Goal: Task Accomplishment & Management: Use online tool/utility

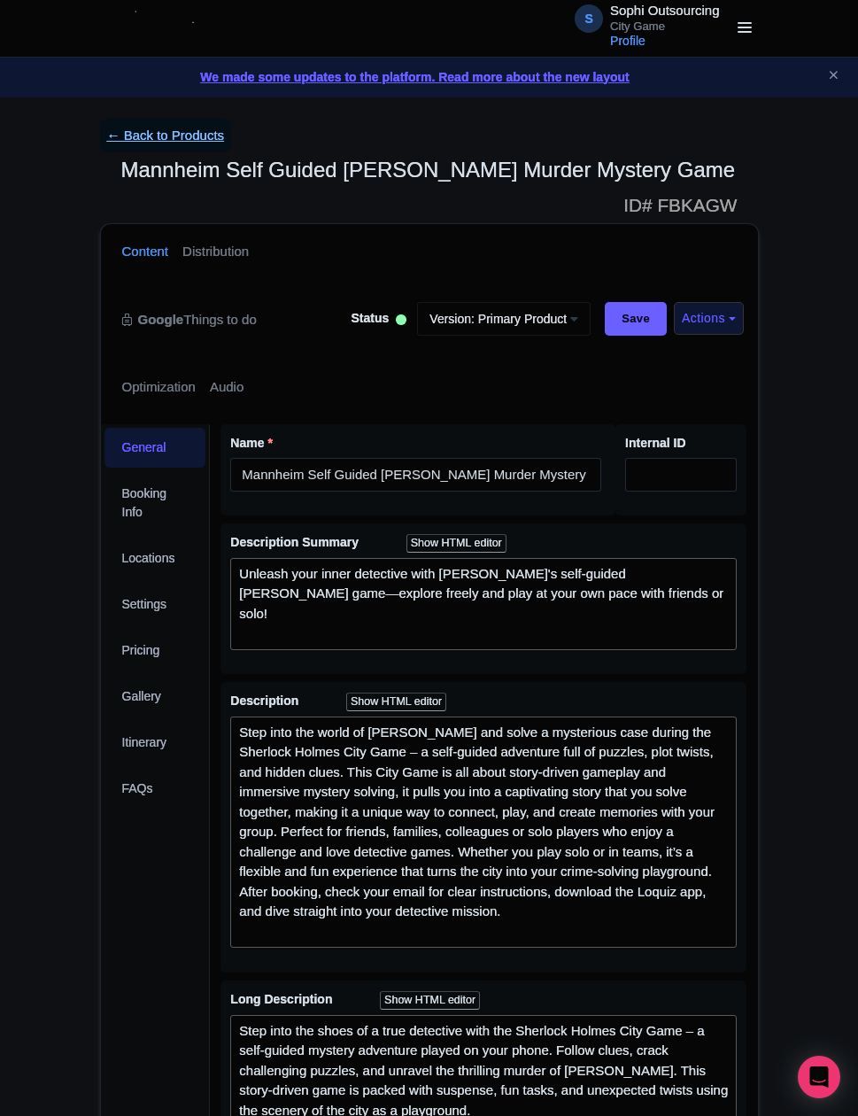
click at [162, 150] on link "← Back to Products" at bounding box center [166, 136] width 132 height 35
drag, startPoint x: 3, startPoint y: 540, endPoint x: -15, endPoint y: 547, distance: 19.1
click at [0, 547] on html "S Sophi Outsourcing City Game Profile Users Settings Sign out Dashboard Company…" at bounding box center [429, 558] width 858 height 1116
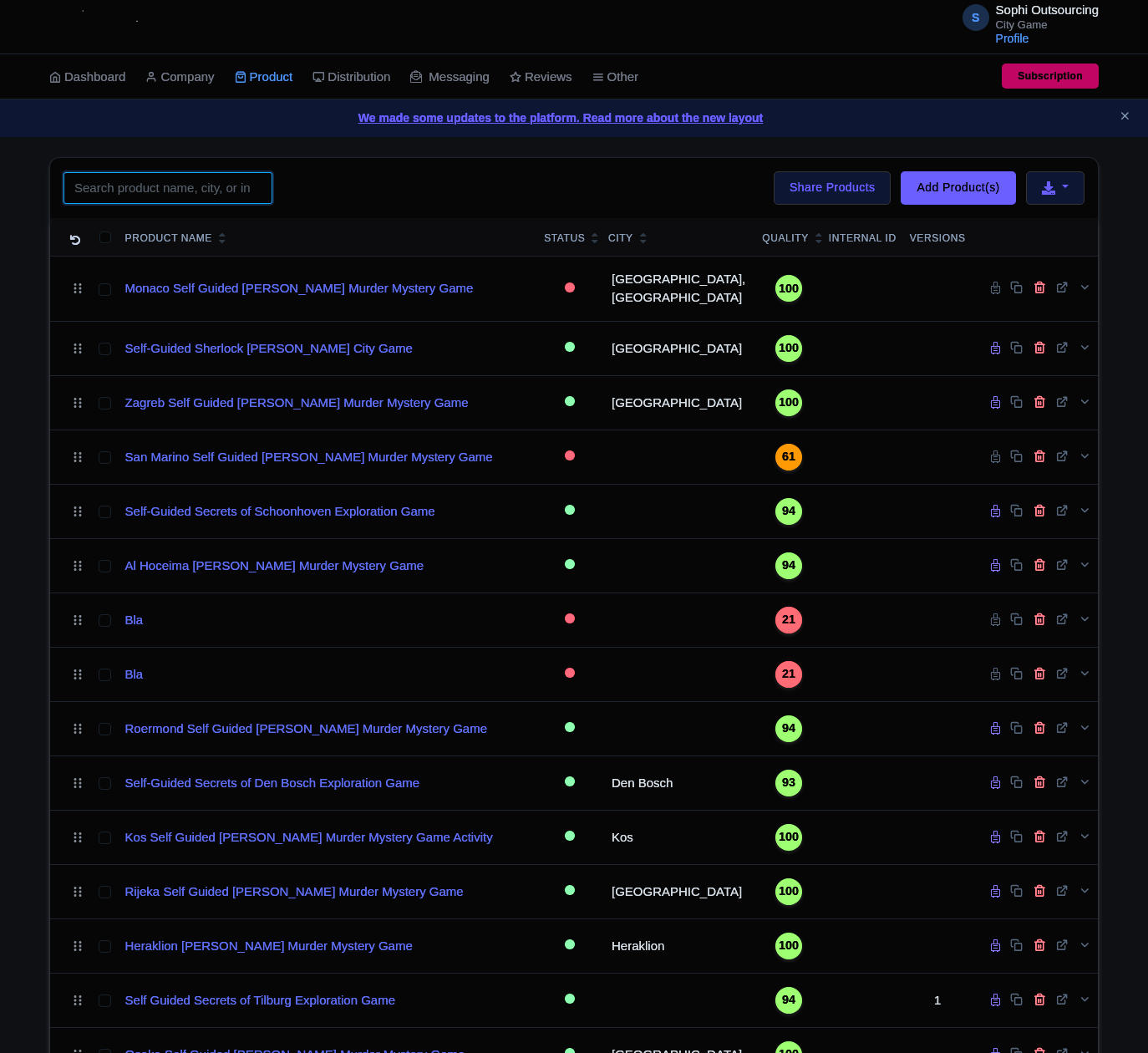
click at [161, 204] on input "search" at bounding box center [167, 188] width 208 height 32
paste input "Dortmund"
type input "Dortmund"
click button "Search" at bounding box center [0, 0] width 0 height 0
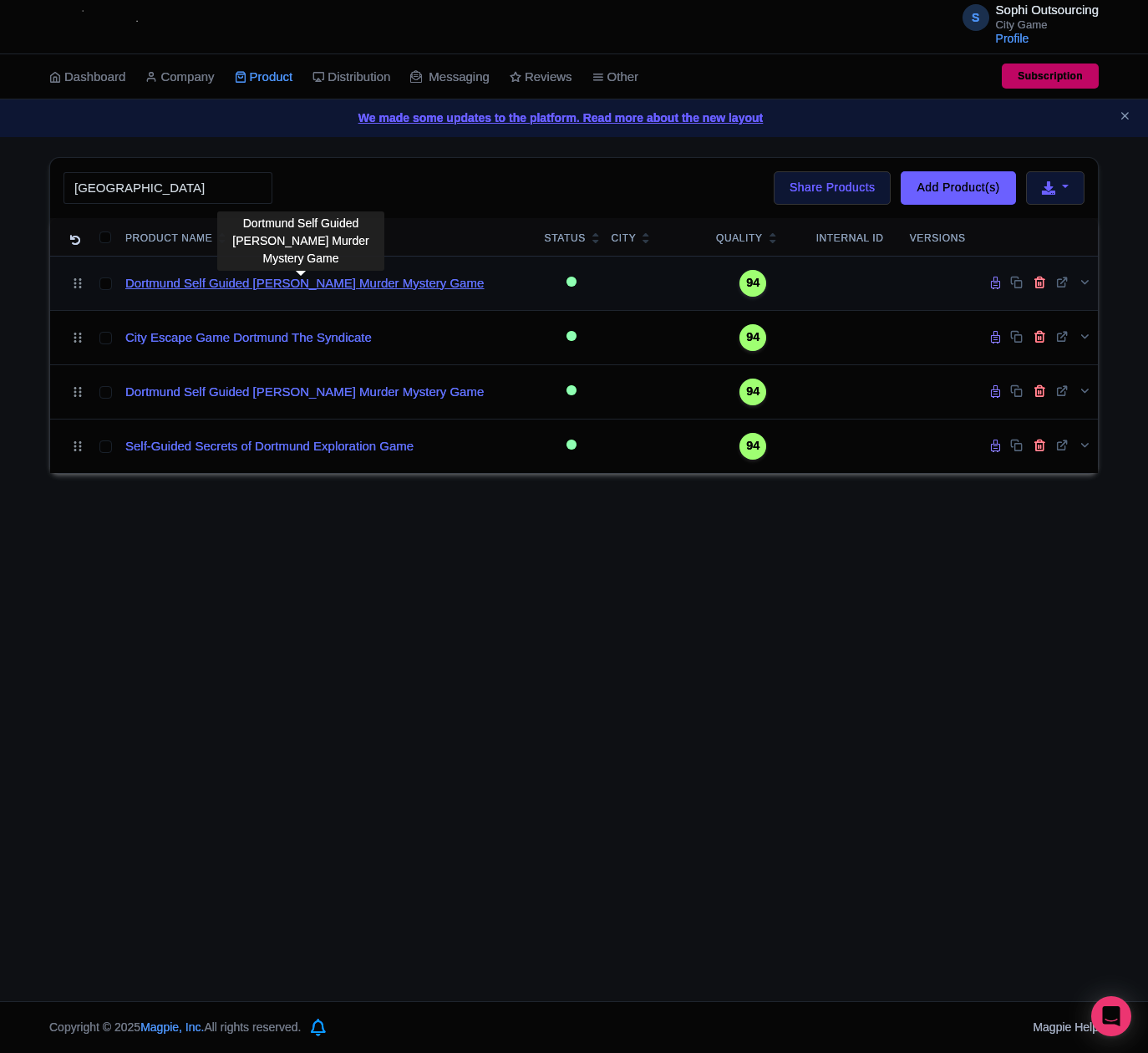
click at [328, 293] on link "Dortmund Self Guided [PERSON_NAME] Murder Mystery Game" at bounding box center [305, 284] width 358 height 19
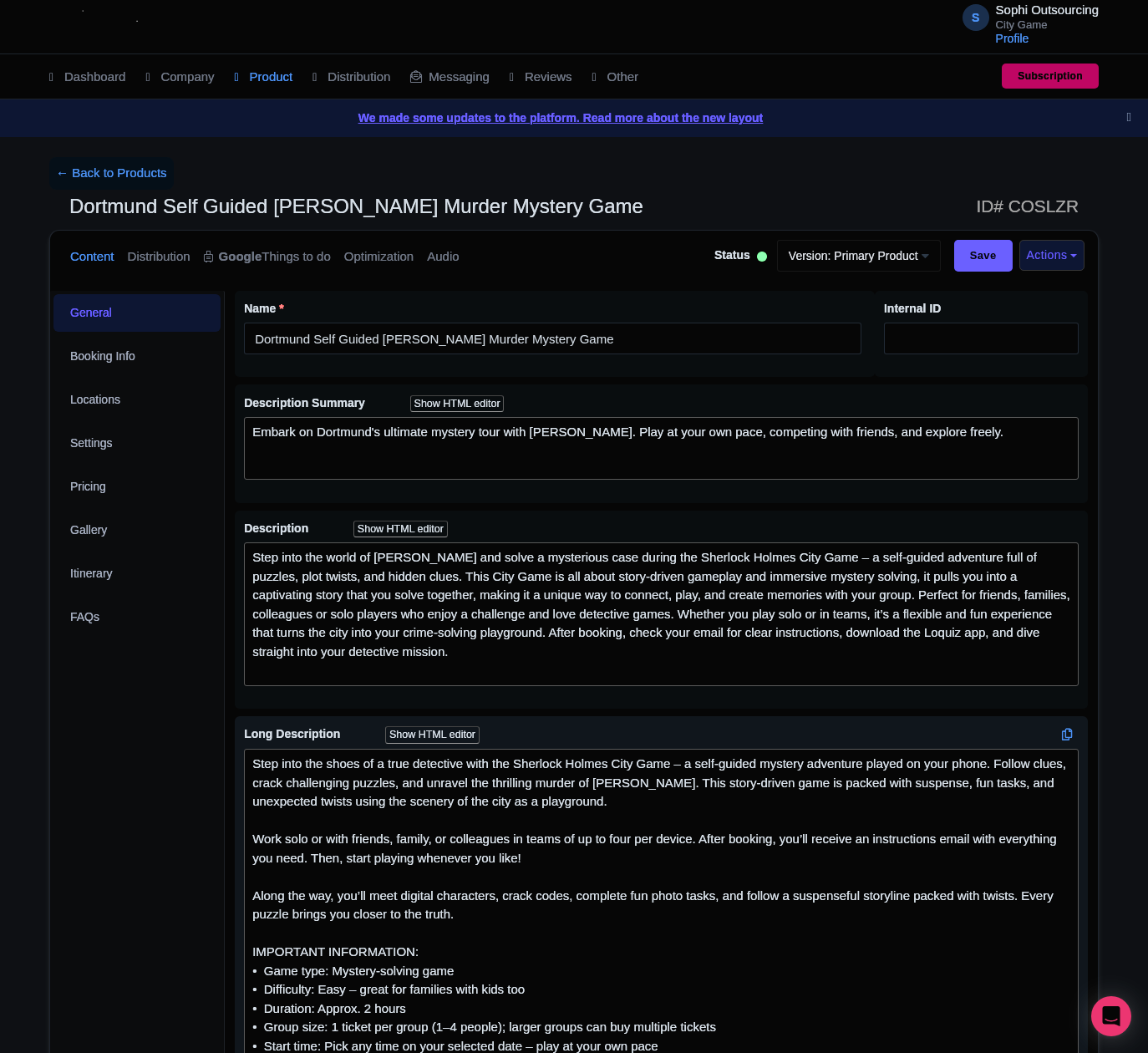
drag, startPoint x: 271, startPoint y: 961, endPoint x: 299, endPoint y: 976, distance: 31.8
click at [284, 968] on div "Step into the shoes of a true detective with the Sherlock Holmes City Game – a …" at bounding box center [660, 905] width 818 height 301
drag, startPoint x: 520, startPoint y: 993, endPoint x: 532, endPoint y: 996, distance: 12.4
click at [530, 994] on div "Step into the shoes of a true detective with the Sherlock Holmes City Game – a …" at bounding box center [660, 905] width 818 height 301
click at [490, 969] on div "Step into the shoes of a true detective with the Sherlock Holmes City Game – a …" at bounding box center [660, 905] width 818 height 301
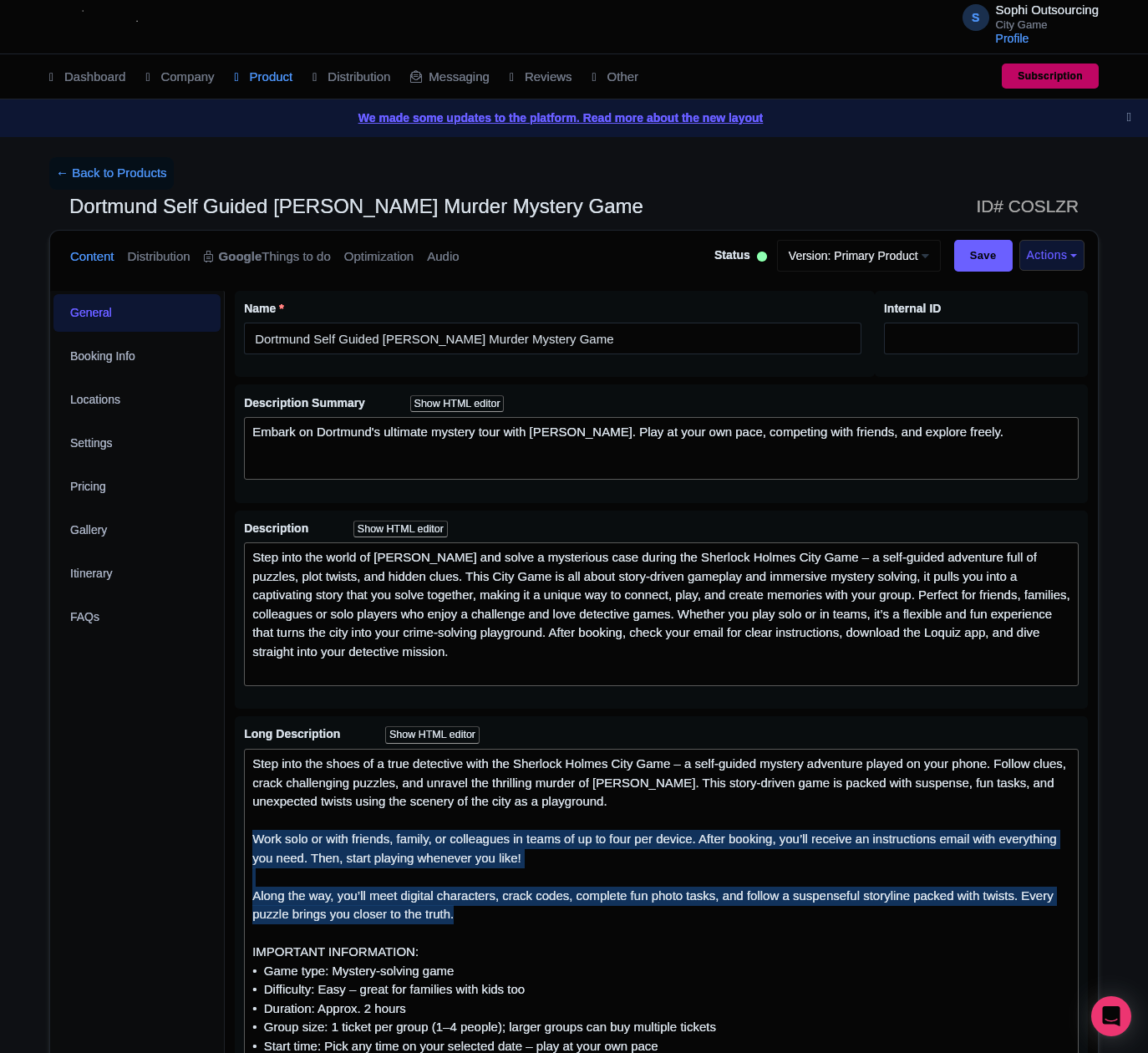
drag, startPoint x: 497, startPoint y: 917, endPoint x: 207, endPoint y: 850, distance: 297.6
click at [100, 825] on div "General Booking Info Locations Settings Pricing Gallery Itinerary FAQs Dortmund…" at bounding box center [574, 1021] width 1048 height 1480
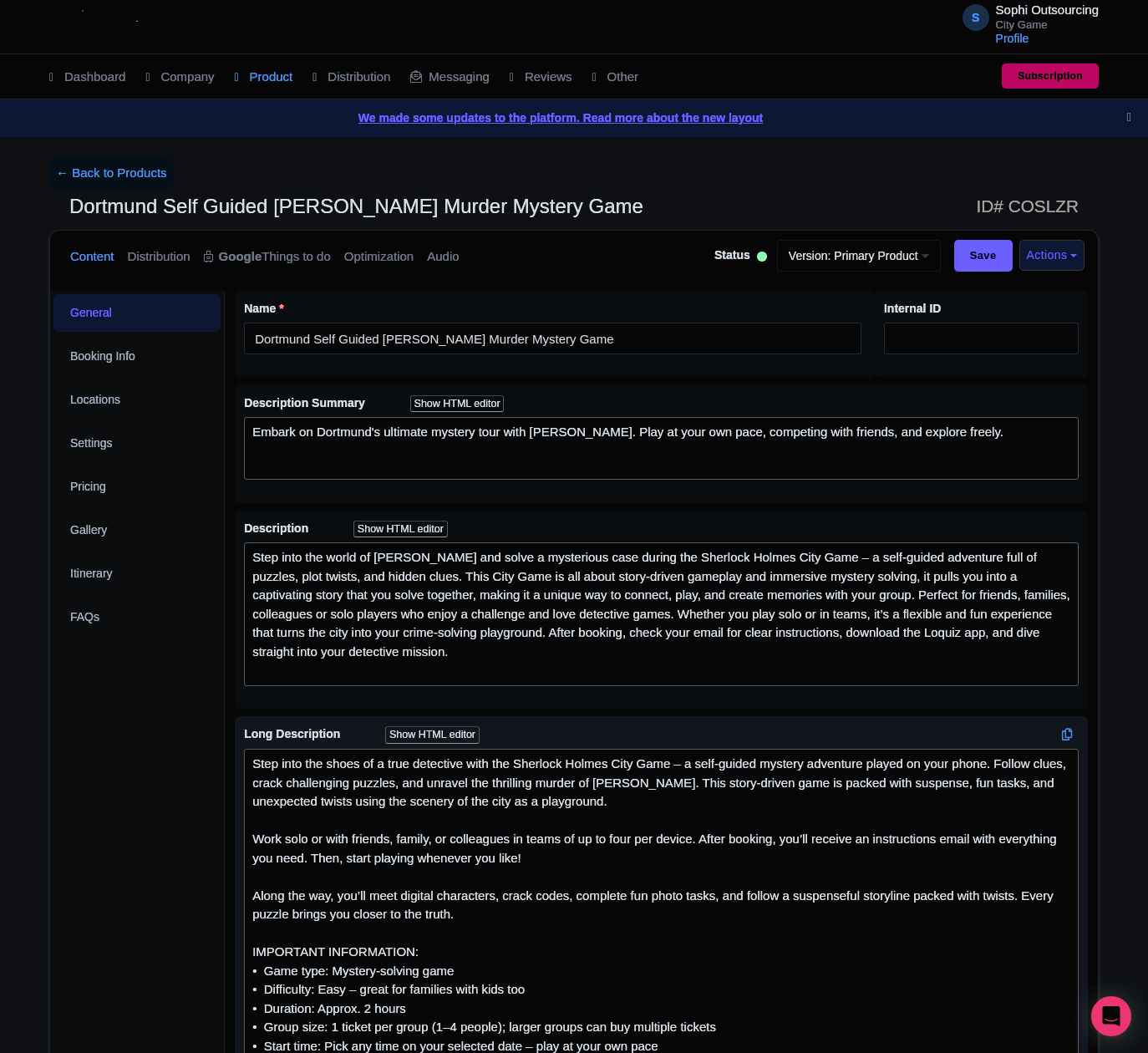
click at [508, 1004] on div "Step into the shoes of a true detective with the Sherlock Holmes City Game – a …" at bounding box center [660, 905] width 818 height 301
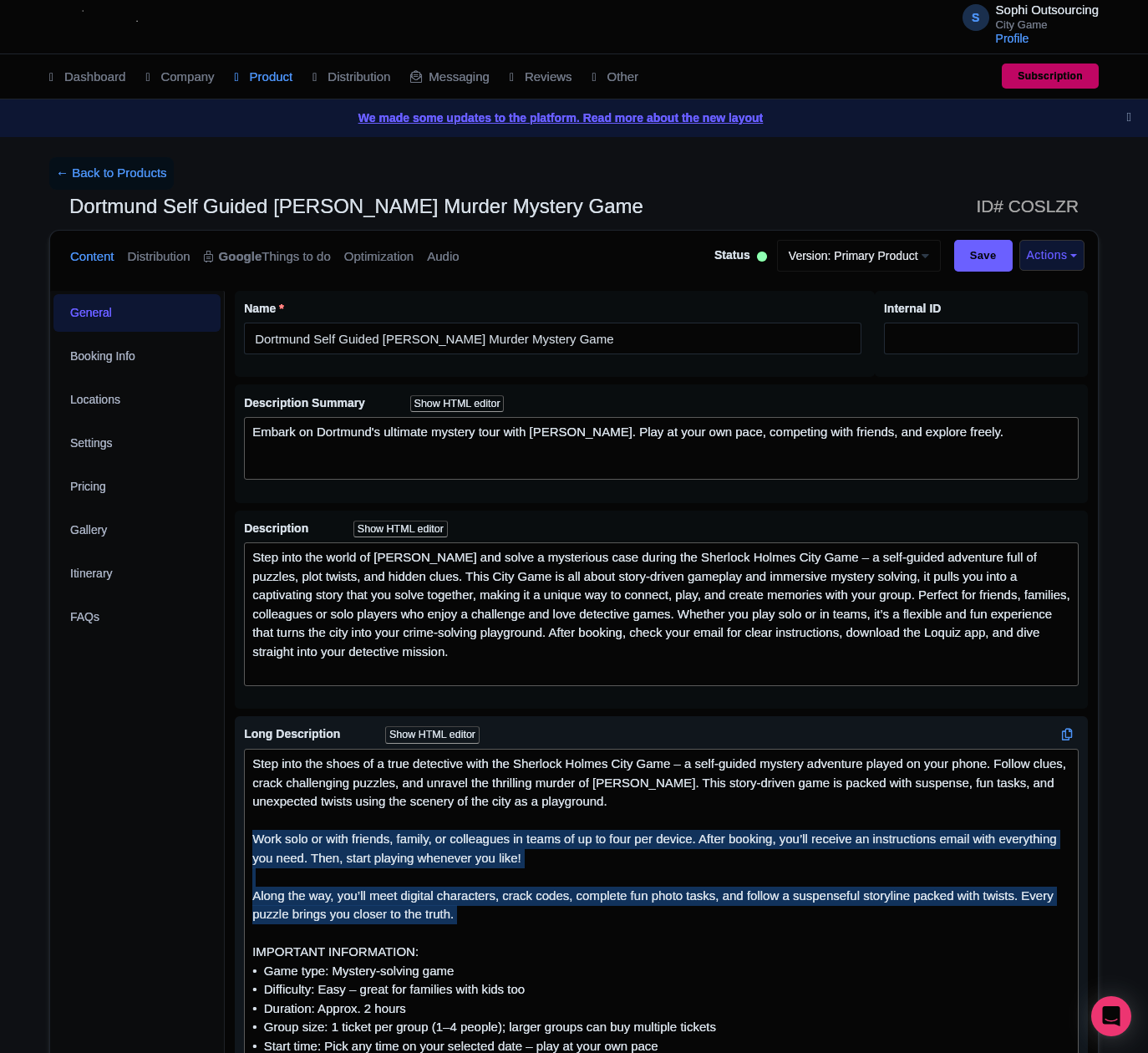
drag, startPoint x: 291, startPoint y: 873, endPoint x: 344, endPoint y: 855, distance: 56.0
click at [171, 810] on div "General Booking Info Locations Settings Pricing Gallery Itinerary FAQs Dortmund…" at bounding box center [574, 1021] width 1048 height 1480
click at [472, 915] on div "Step into the shoes of a true detective with the Sherlock Holmes City Game – a …" at bounding box center [660, 905] width 818 height 301
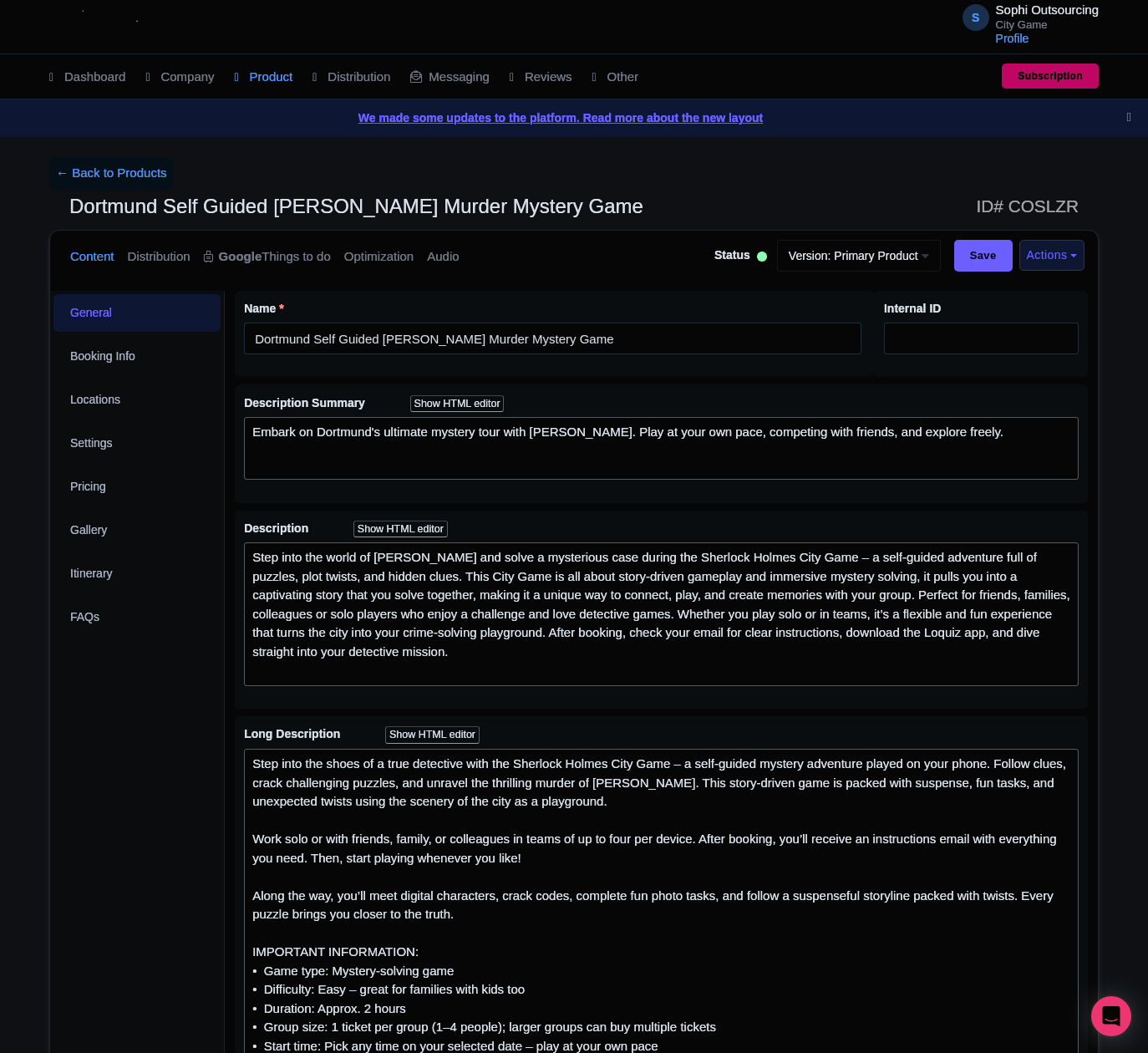
scroll to position [794, 0]
